Goal: Task Accomplishment & Management: Use online tool/utility

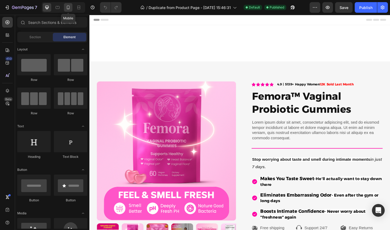
click at [69, 7] on icon at bounding box center [68, 7] width 5 height 5
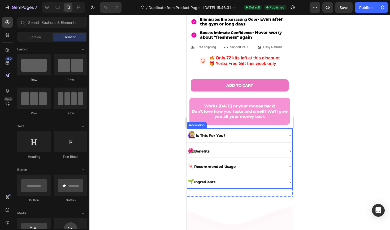
scroll to position [226, 0]
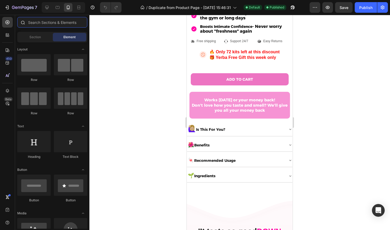
click at [62, 25] on input "text" at bounding box center [52, 22] width 70 height 11
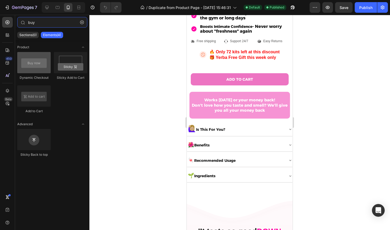
type input "buy"
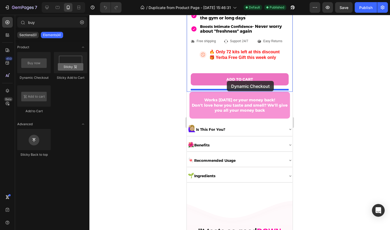
drag, startPoint x: 219, startPoint y: 70, endPoint x: 227, endPoint y: 81, distance: 13.5
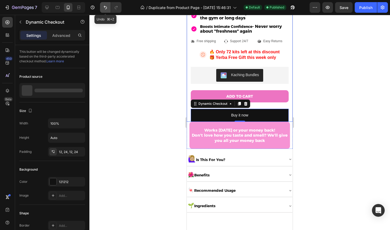
click at [108, 10] on button "Undo/Redo" at bounding box center [105, 7] width 11 height 11
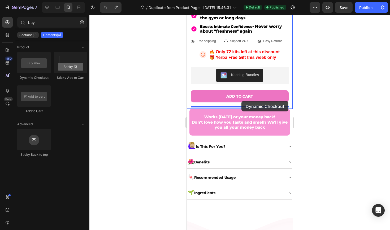
drag, startPoint x: 230, startPoint y: 80, endPoint x: 240, endPoint y: 101, distance: 23.6
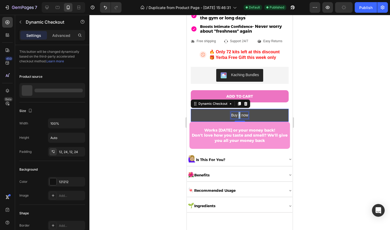
click at [240, 114] on p "Buy it now" at bounding box center [239, 115] width 17 height 7
click at [240, 113] on button "BUY" at bounding box center [240, 115] width 98 height 13
click at [240, 113] on button "BUY I" at bounding box center [240, 115] width 98 height 13
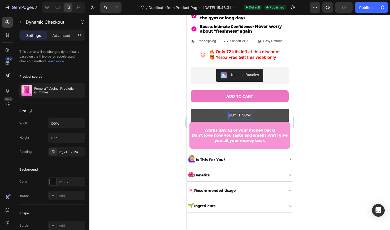
click at [223, 117] on button "BUY IT NOW" at bounding box center [240, 115] width 98 height 13
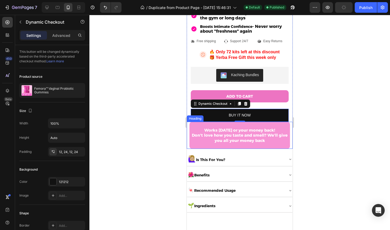
click at [241, 121] on div "Icon Icon Icon Icon Icon Icon List 4.9 | 5139+ Happy Women 12K Sold Last Month …" at bounding box center [240, 47] width 106 height 203
click at [241, 119] on div "BUY IT NOW Dynamic Checkout 0" at bounding box center [240, 115] width 98 height 13
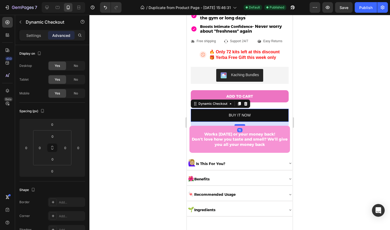
drag, startPoint x: 241, startPoint y: 119, endPoint x: 242, endPoint y: 123, distance: 4.3
click at [242, 124] on div at bounding box center [240, 125] width 11 height 2
type input "16"
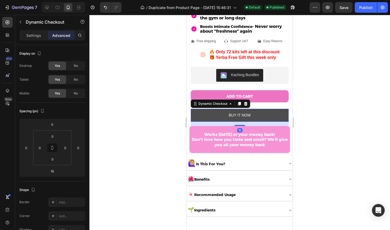
click at [207, 111] on button "BUY IT NOW" at bounding box center [240, 115] width 98 height 13
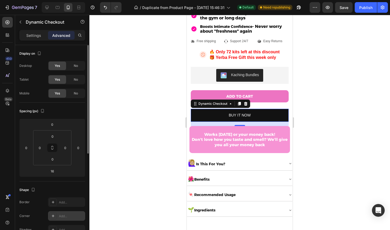
click at [54, 212] on div "Add..." at bounding box center [66, 216] width 37 height 10
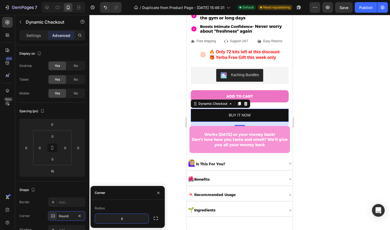
click at [133, 142] on div at bounding box center [239, 122] width 301 height 215
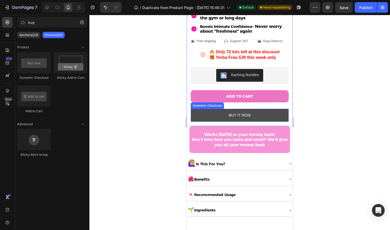
click at [195, 114] on button "BUY IT NOW" at bounding box center [240, 115] width 98 height 13
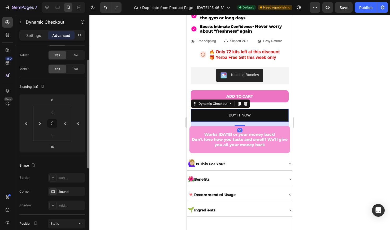
scroll to position [25, 0]
click at [57, 184] on div "Border Add... Corner Round Shadow Add..." at bounding box center [52, 190] width 66 height 37
click at [54, 188] on div at bounding box center [52, 190] width 7 height 7
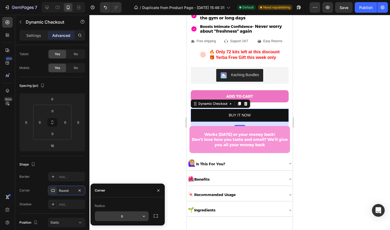
click at [124, 214] on input "8" at bounding box center [122, 217] width 54 height 10
type input "18"
click at [148, 154] on div at bounding box center [239, 122] width 301 height 215
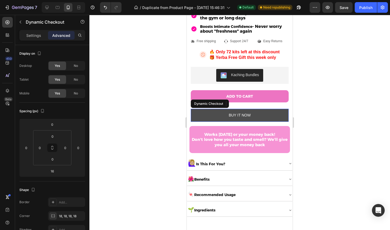
click at [192, 117] on button "BUY IT NOW" at bounding box center [240, 115] width 98 height 13
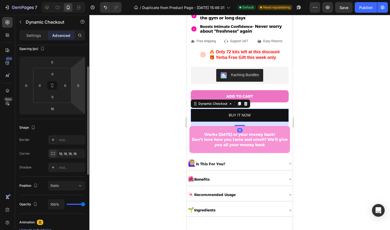
scroll to position [66, 0]
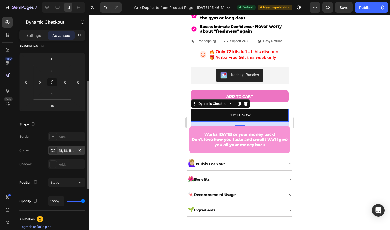
click at [72, 154] on div "18, 18, 18, 18" at bounding box center [66, 151] width 37 height 10
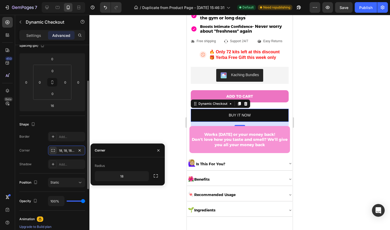
click at [39, 170] on div "Shape Border Add... Corner 18, 18, 18, 18 Shadow Add..." at bounding box center [52, 145] width 66 height 58
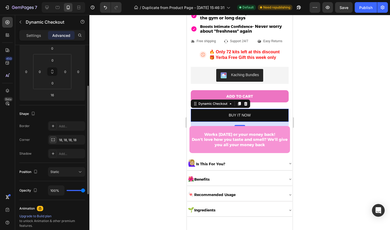
scroll to position [77, 0]
click at [50, 128] on div at bounding box center [52, 125] width 7 height 7
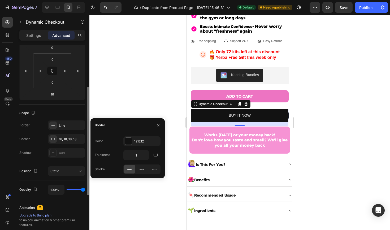
click at [44, 151] on div "Shadow Add..." at bounding box center [52, 153] width 66 height 10
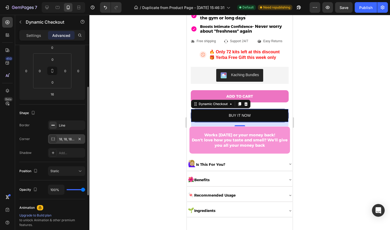
click at [64, 140] on div "18, 18, 18, 18" at bounding box center [66, 139] width 15 height 5
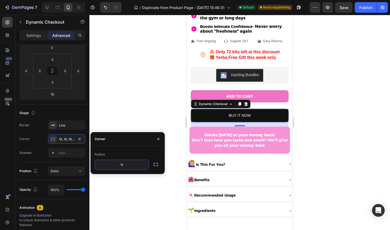
type input "1"
type input "20"
click at [174, 87] on div at bounding box center [239, 122] width 301 height 215
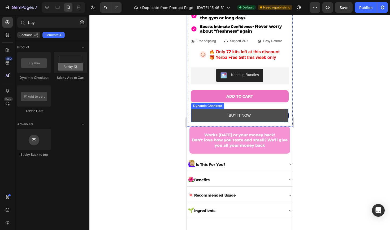
click at [206, 114] on button "BUY IT NOW" at bounding box center [239, 115] width 97 height 13
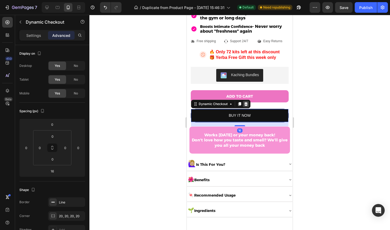
click at [247, 102] on icon at bounding box center [245, 104] width 3 height 4
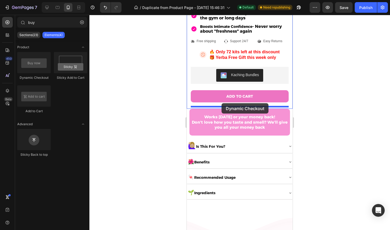
drag, startPoint x: 231, startPoint y: 81, endPoint x: 222, endPoint y: 103, distance: 24.4
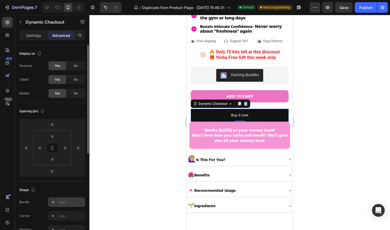
click at [50, 200] on div at bounding box center [52, 202] width 7 height 7
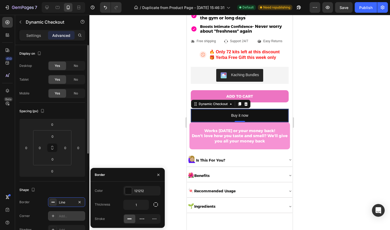
click at [55, 219] on div at bounding box center [52, 215] width 7 height 7
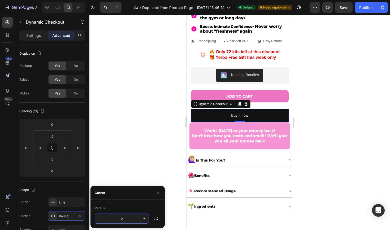
type input "20"
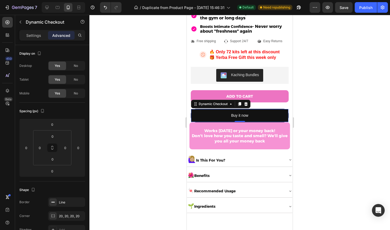
click at [125, 144] on div at bounding box center [239, 122] width 301 height 215
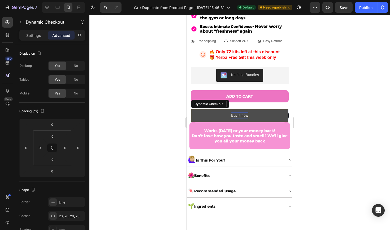
click at [234, 114] on div "Buy it now" at bounding box center [239, 115] width 17 height 7
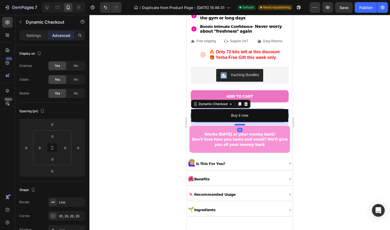
drag, startPoint x: 241, startPoint y: 119, endPoint x: 241, endPoint y: 123, distance: 4.2
click at [241, 124] on div at bounding box center [240, 125] width 11 height 2
type input "16"
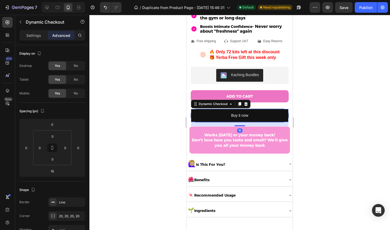
click at [171, 122] on div at bounding box center [239, 122] width 301 height 215
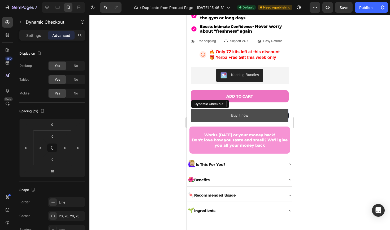
click at [213, 114] on button "Buy it now" at bounding box center [239, 115] width 97 height 13
click at [231, 113] on button "Buy it now" at bounding box center [239, 115] width 97 height 13
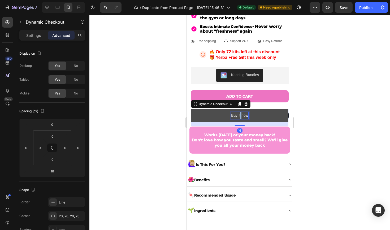
click at [241, 113] on p "Buy it now" at bounding box center [239, 115] width 17 height 7
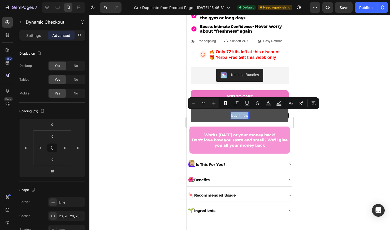
click at [241, 113] on p "Buy it now" at bounding box center [239, 115] width 17 height 7
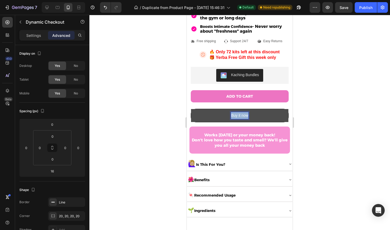
click at [241, 113] on p "Buy it now" at bounding box center [239, 115] width 17 height 7
click at [240, 113] on button "BUY" at bounding box center [239, 115] width 97 height 13
click at [240, 113] on button "BUY IT" at bounding box center [239, 115] width 97 height 13
click at [239, 114] on p "BUY IT NOW" at bounding box center [240, 115] width 22 height 7
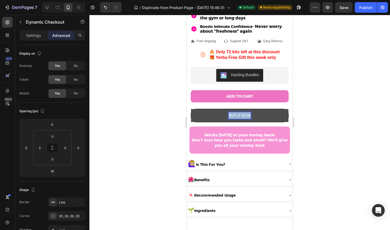
click at [239, 114] on p "BUY IT NOW" at bounding box center [240, 115] width 22 height 7
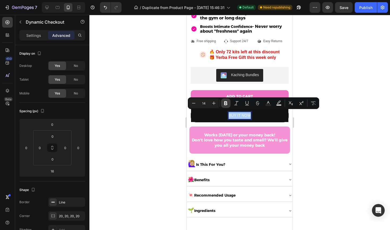
click at [226, 105] on icon "Editor contextual toolbar" at bounding box center [225, 103] width 3 height 4
click at [173, 117] on div at bounding box center [239, 122] width 301 height 215
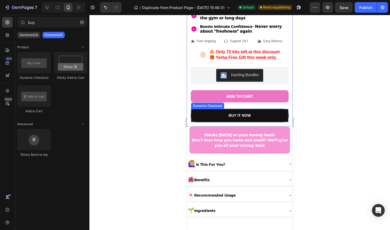
scroll to position [208, 0]
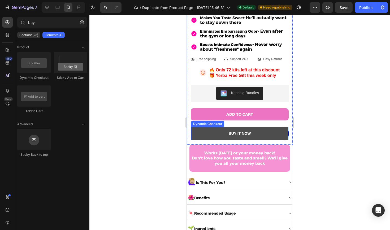
click at [206, 130] on button "BUY IT NOW" at bounding box center [239, 133] width 97 height 13
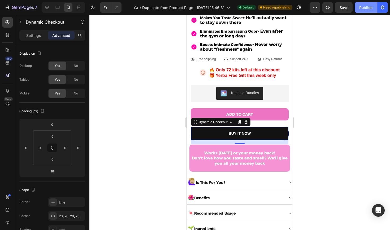
click at [363, 5] on div "Publish" at bounding box center [365, 8] width 13 height 6
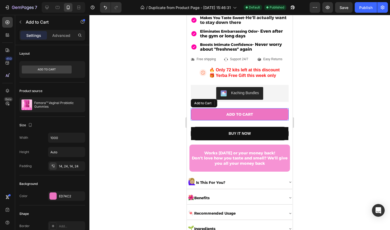
click at [268, 113] on button "ADD TO CART" at bounding box center [240, 114] width 98 height 12
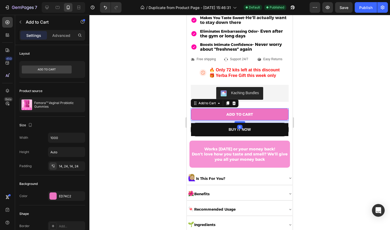
drag, startPoint x: 243, startPoint y: 124, endPoint x: 242, endPoint y: 120, distance: 4.1
click at [242, 121] on div at bounding box center [240, 122] width 11 height 2
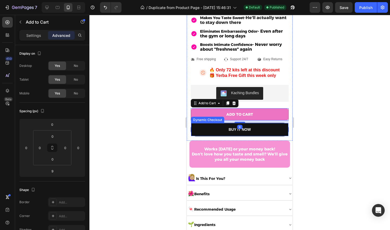
click at [152, 142] on div at bounding box center [239, 122] width 301 height 215
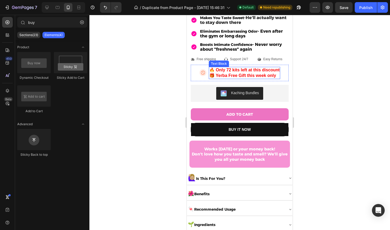
click at [222, 73] on strong "🎁 Yerba Free Gift this week only" at bounding box center [242, 75] width 67 height 5
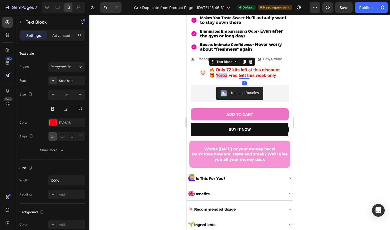
click at [222, 73] on strong "🎁 Yerba Free Gift this week only" at bounding box center [242, 75] width 67 height 5
click at [234, 73] on strong "🎁 Free Gift this week only" at bounding box center [236, 75] width 55 height 5
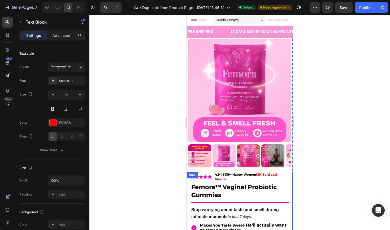
scroll to position [0, 0]
click at [252, 34] on div "30 DAYS MONEY BACK GUARANTEE" at bounding box center [263, 32] width 67 height 8
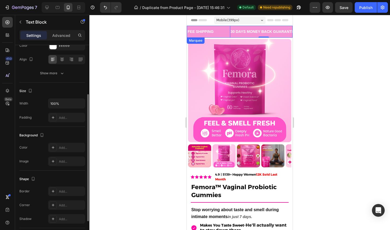
click at [223, 33] on div "FEE SHIPPING Text Block" at bounding box center [208, 32] width 43 height 12
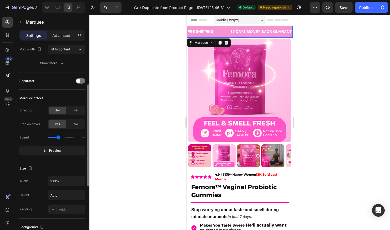
scroll to position [0, 0]
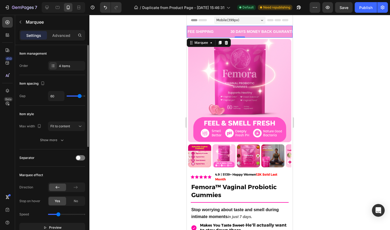
click at [61, 106] on div "Item management Order 4 items" at bounding box center [52, 128] width 66 height 44
click at [61, 70] on div "4 items" at bounding box center [66, 66] width 37 height 10
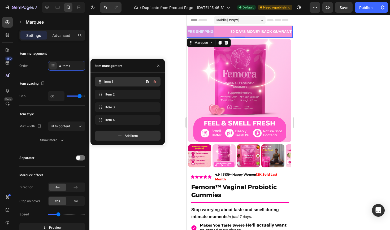
click at [122, 85] on div "Item 1 Item 1" at bounding box center [120, 81] width 47 height 7
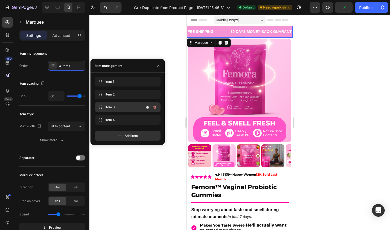
click at [122, 104] on div "Item 3 Item 3" at bounding box center [120, 107] width 47 height 7
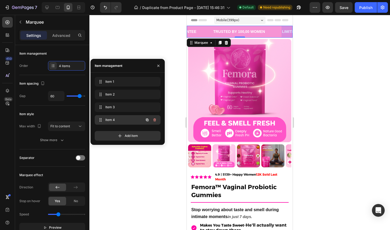
click at [123, 119] on span "Item 4" at bounding box center [120, 120] width 30 height 5
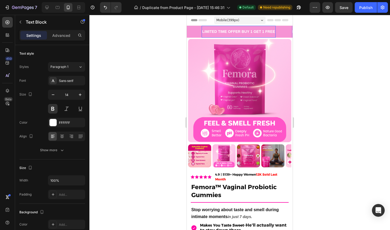
click at [213, 31] on p "LIMITED TIME OFFER BUY 1 GET 1 FREE" at bounding box center [238, 31] width 73 height 7
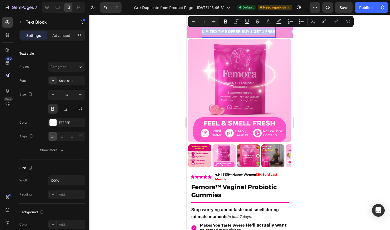
click at [274, 31] on p "LIMITED TIME OFFER BUY 1 GET 1 FREE" at bounding box center [238, 31] width 73 height 7
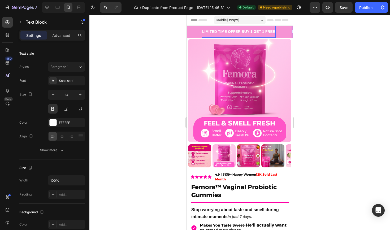
click at [272, 32] on p "LIMITED TIME OFFER BUY 1 GET 1 FREE" at bounding box center [238, 31] width 73 height 7
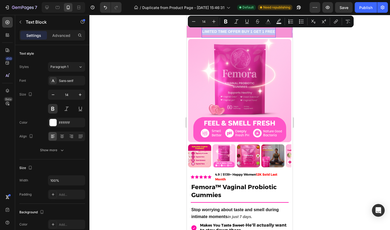
click at [272, 32] on p "LIMITED TIME OFFER BUY 1 GET 1 FREE" at bounding box center [238, 31] width 73 height 7
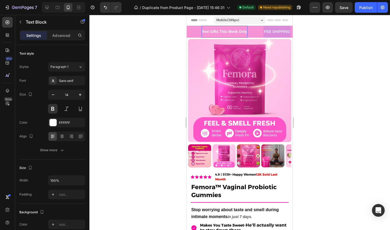
click at [243, 29] on p "free Gifts This Week Only" at bounding box center [224, 31] width 45 height 7
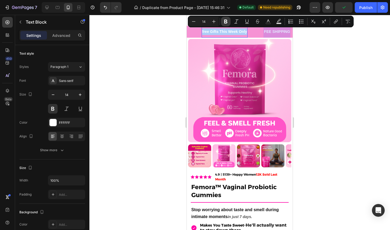
click at [228, 22] on icon "Editor contextual toolbar" at bounding box center [225, 21] width 5 height 5
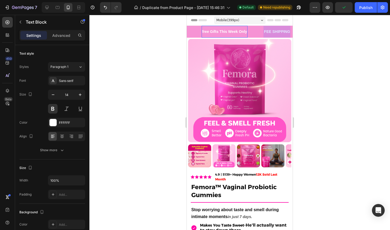
click at [222, 31] on strong "free Gifts This Week Only" at bounding box center [224, 31] width 45 height 4
click at [219, 32] on strong "free Gifts This Week Only" at bounding box center [224, 31] width 45 height 4
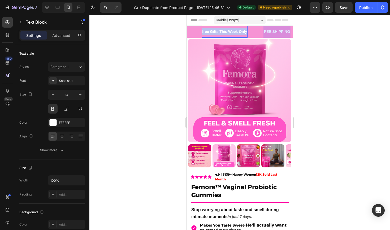
click at [219, 32] on strong "free Gifts This Week Only" at bounding box center [224, 31] width 45 height 4
click at [216, 33] on strong "STFIG EERF" at bounding box center [213, 31] width 22 height 4
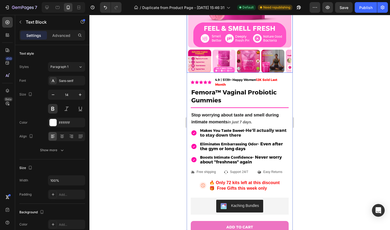
scroll to position [93, 0]
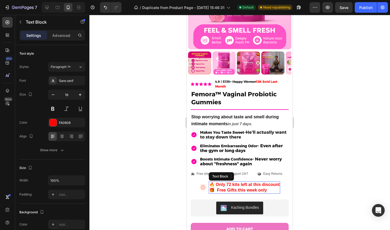
click at [230, 190] on strong "🎁 Free Gifts this week only" at bounding box center [238, 190] width 58 height 5
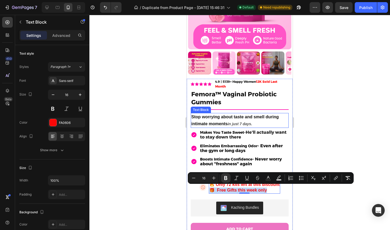
scroll to position [0, 0]
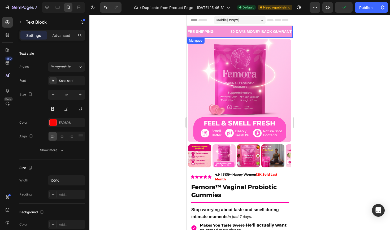
click at [224, 32] on div "FEE SHIPPING Text Block" at bounding box center [208, 32] width 43 height 12
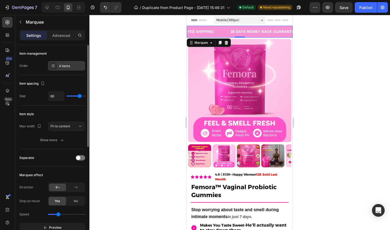
click at [73, 70] on div "4 items" at bounding box center [66, 66] width 37 height 10
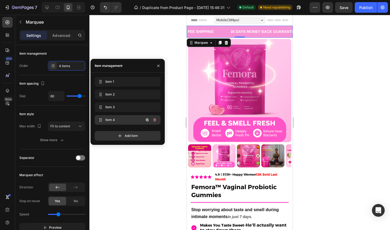
click at [113, 120] on span "Item 4" at bounding box center [120, 120] width 30 height 5
click at [239, 30] on div "Text Block" at bounding box center [238, 31] width 1 height 5
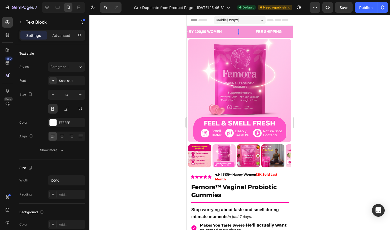
click at [239, 30] on div "Text Block 0" at bounding box center [238, 31] width 1 height 5
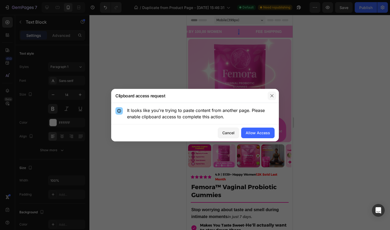
click at [274, 96] on icon "button" at bounding box center [272, 96] width 4 height 4
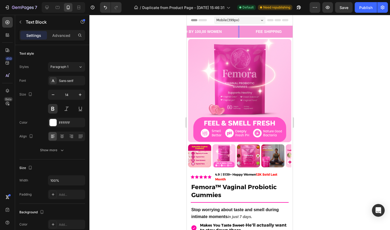
click at [239, 32] on div "Rich Text Editor. Editing area: main" at bounding box center [238, 32] width 1 height 8
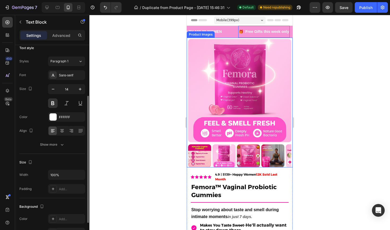
scroll to position [0, 0]
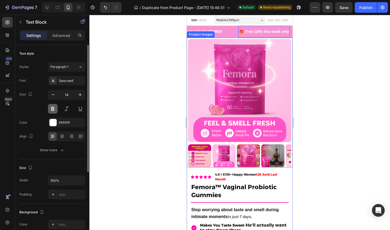
click at [52, 108] on button at bounding box center [53, 109] width 10 height 10
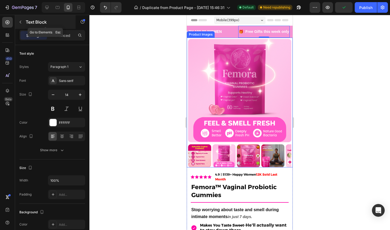
click at [20, 24] on button "button" at bounding box center [20, 22] width 8 height 8
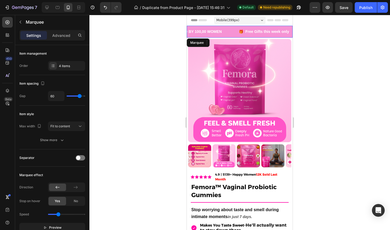
click at [227, 33] on div "TRUSTED BY 100,00 WOMEN Text Block" at bounding box center [204, 32] width 69 height 12
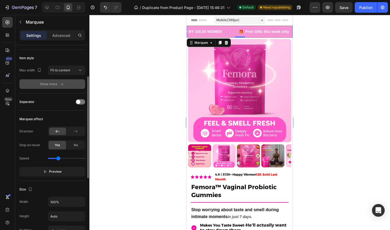
scroll to position [58, 0]
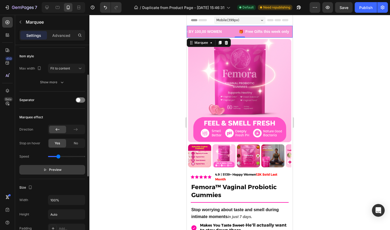
click at [53, 170] on span "Preview" at bounding box center [55, 169] width 12 height 5
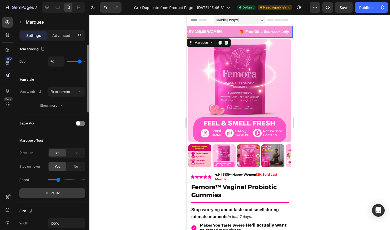
scroll to position [0, 0]
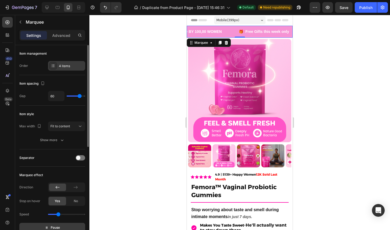
click at [66, 68] on div "4 items" at bounding box center [71, 66] width 25 height 5
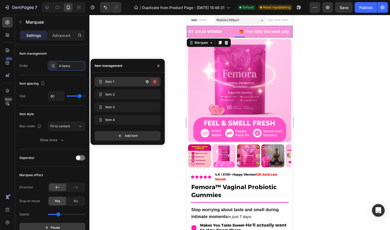
click at [155, 80] on icon "button" at bounding box center [155, 82] width 4 height 4
click at [155, 80] on div "Delete" at bounding box center [151, 81] width 10 height 5
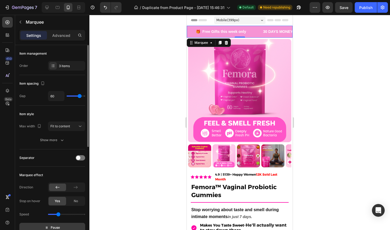
click at [70, 107] on div "Item style Max width Fit to content Show more" at bounding box center [52, 128] width 66 height 44
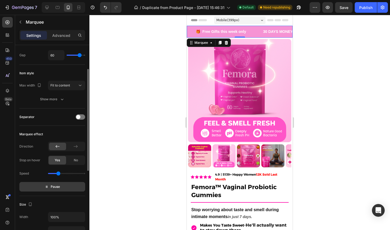
scroll to position [43, 0]
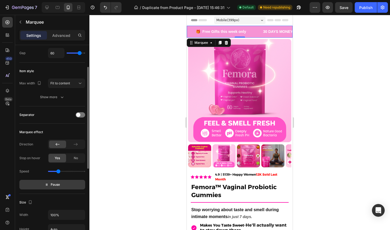
click at [55, 172] on div "Speed" at bounding box center [52, 171] width 66 height 8
click at [56, 172] on input "range" at bounding box center [66, 171] width 37 height 1
type input "0.6"
click at [55, 172] on input "range" at bounding box center [66, 171] width 37 height 1
click at [112, 149] on div at bounding box center [239, 122] width 301 height 215
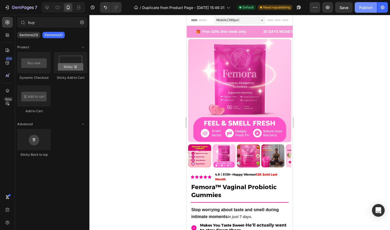
click at [369, 10] on div "Publish" at bounding box center [365, 8] width 13 height 6
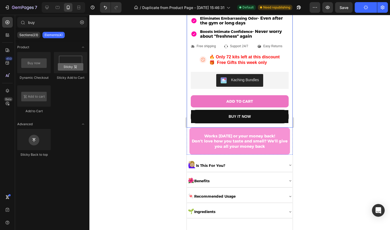
scroll to position [222, 0]
